Goal: Navigation & Orientation: Go to known website

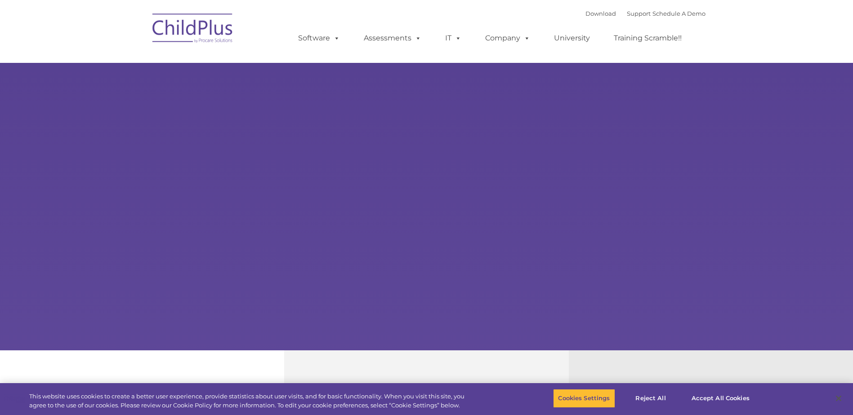
select select "MEDIUM"
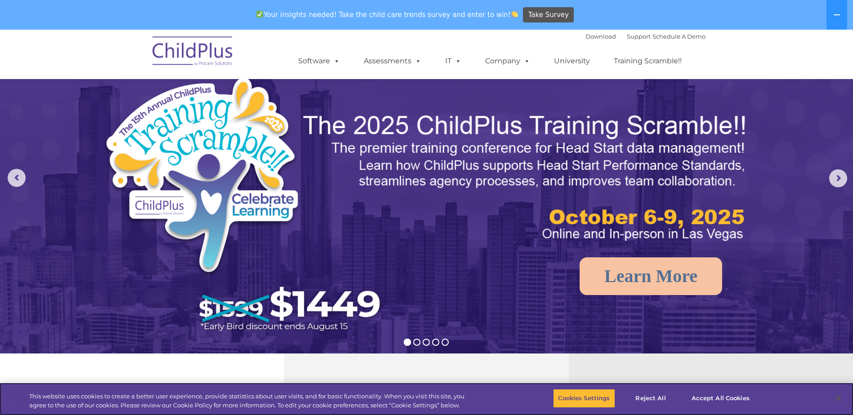
scroll to position [45, 0]
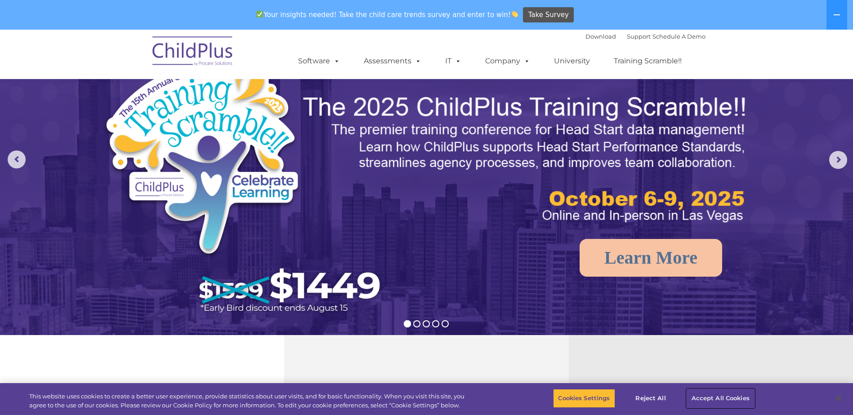
click at [707, 400] on button "Accept All Cookies" at bounding box center [720, 398] width 68 height 19
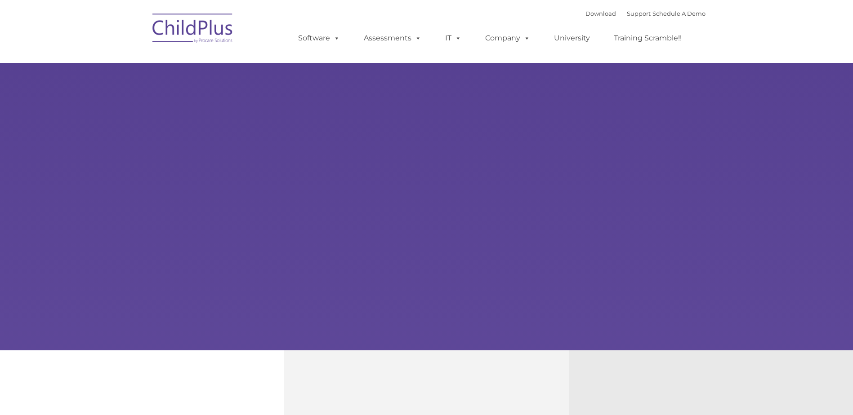
type input ""
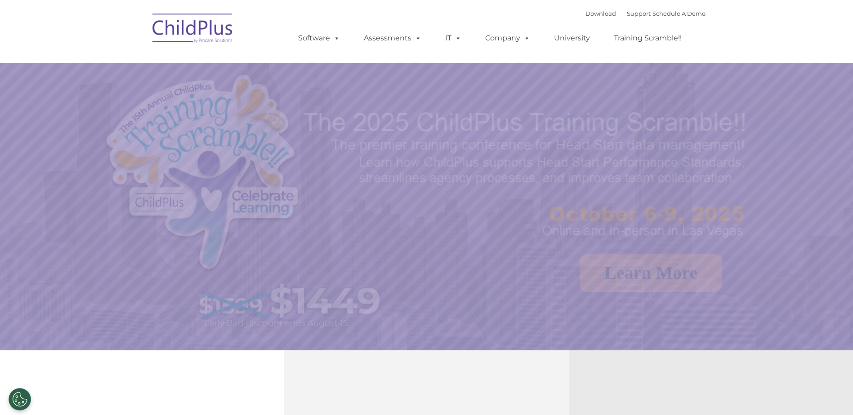
select select "MEDIUM"
